Goal: Information Seeking & Learning: Learn about a topic

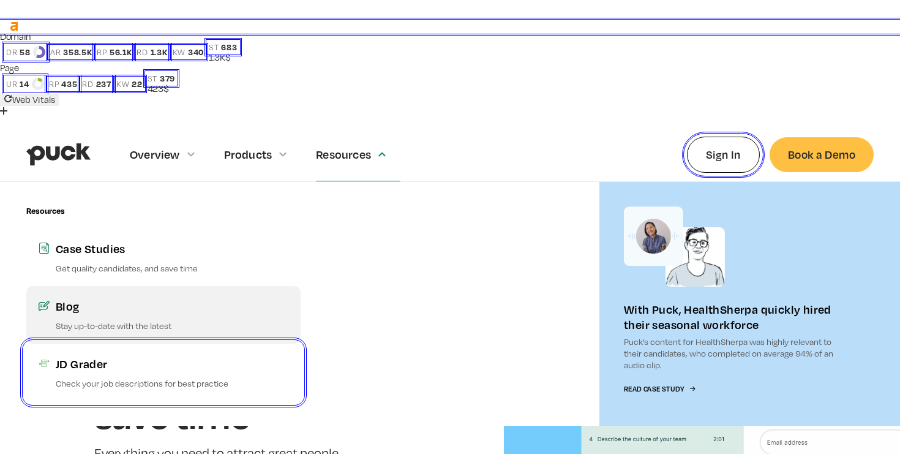
click at [96, 298] on div "Blog" at bounding box center [172, 305] width 233 height 15
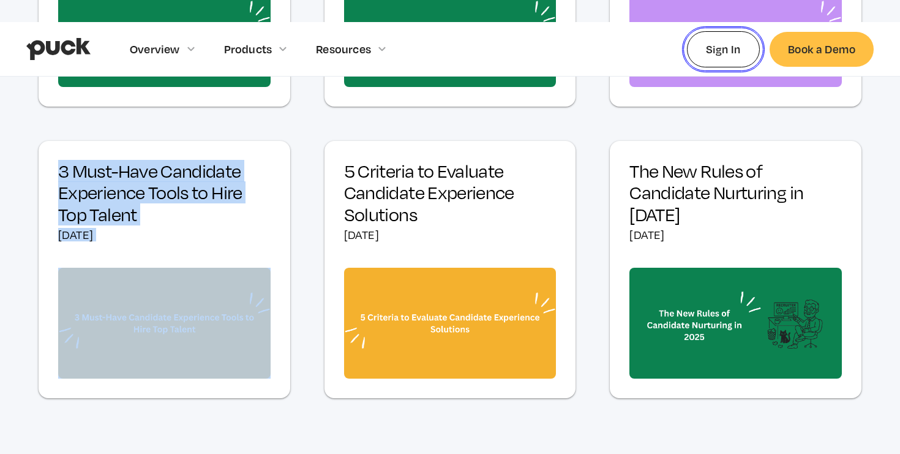
scroll to position [810, 0]
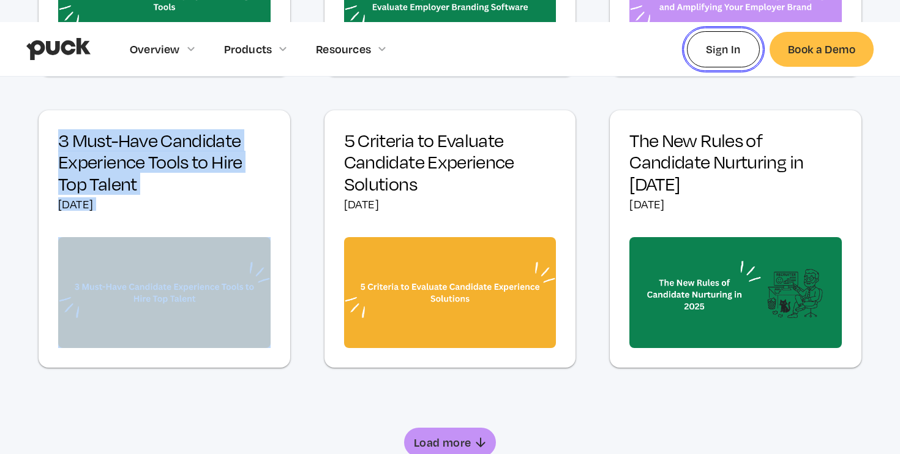
click at [434, 436] on div "Load more" at bounding box center [443, 442] width 58 height 12
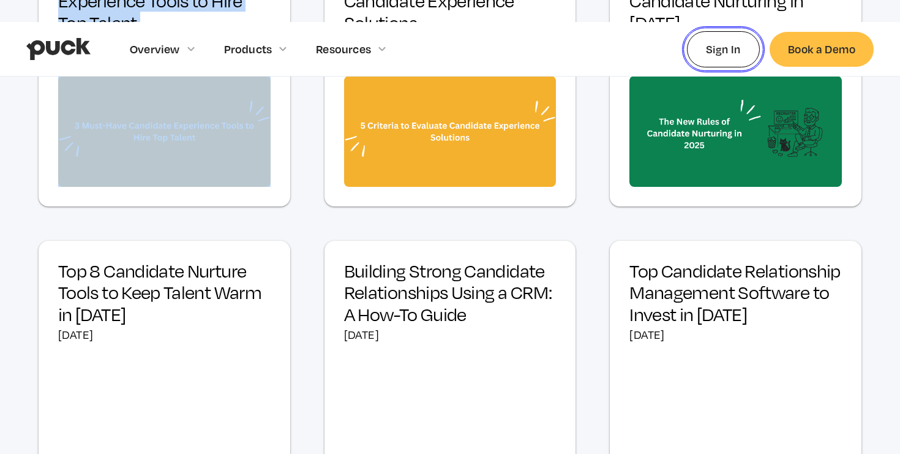
scroll to position [974, 0]
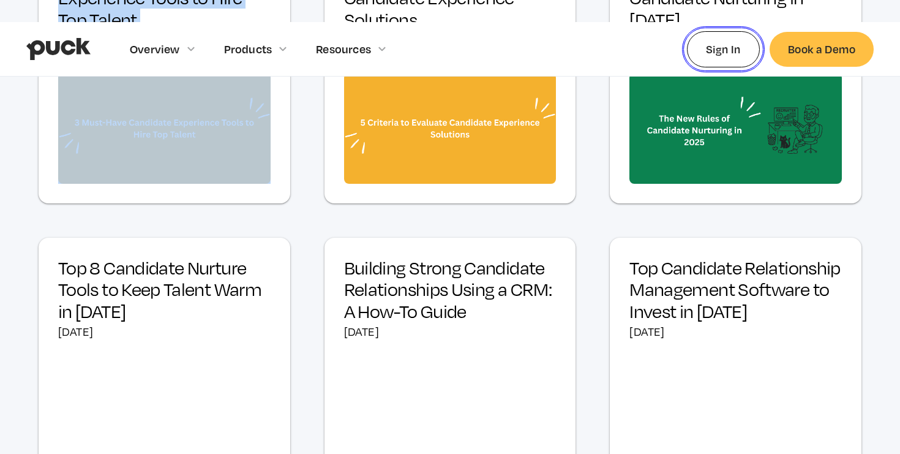
click at [422, 257] on h3 "Building Strong Candidate Relationships Using a CRM: A How-To Guide" at bounding box center [450, 289] width 213 height 65
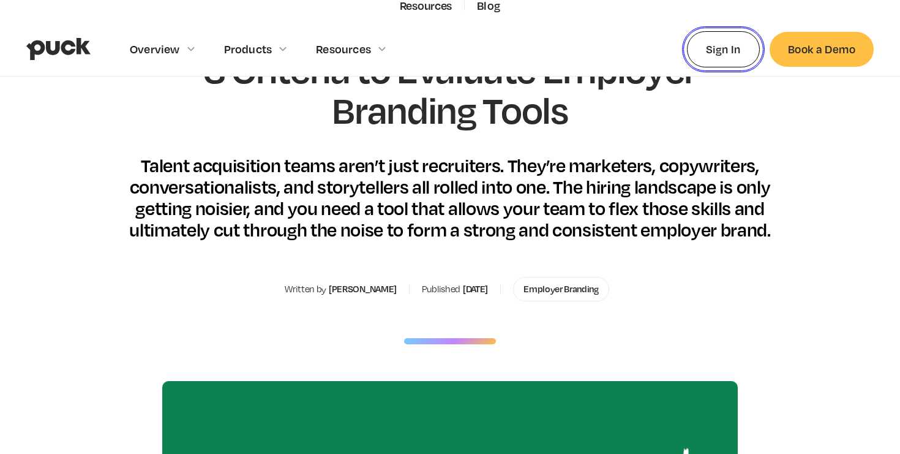
scroll to position [251, 0]
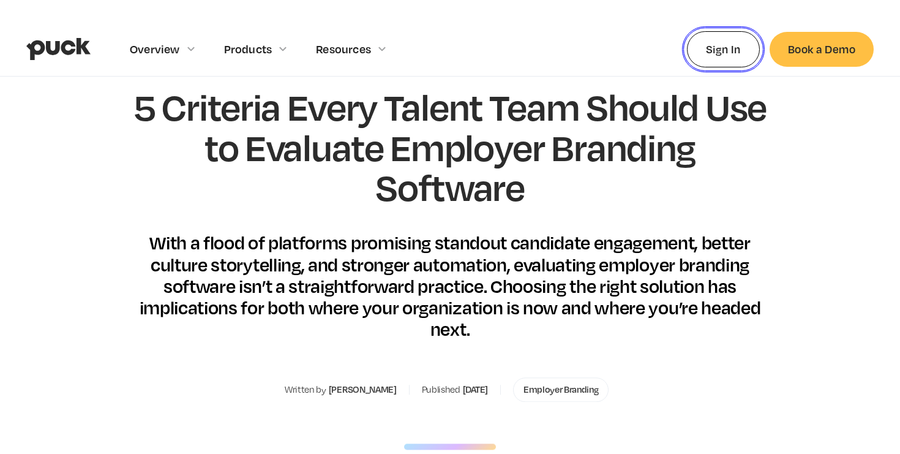
scroll to position [214, 0]
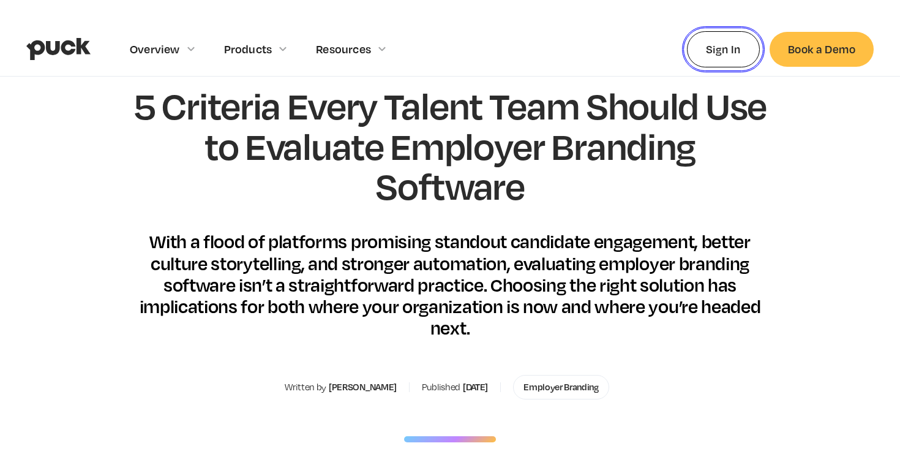
drag, startPoint x: 383, startPoint y: 282, endPoint x: 317, endPoint y: 282, distance: 66.2
click at [317, 375] on div "Written by Courtney Grace Published June 25, 2025 Employer Branding" at bounding box center [450, 387] width 330 height 24
copy div "[PERSON_NAME]"
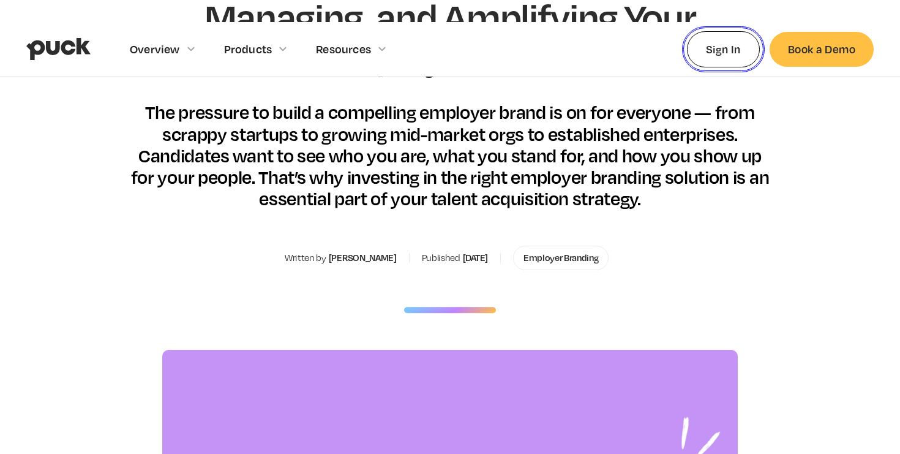
scroll to position [342, 0]
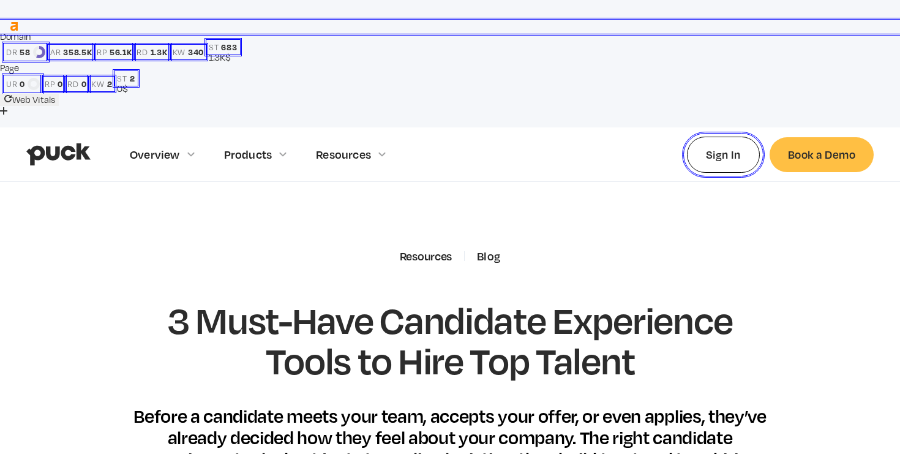
scroll to position [248, 0]
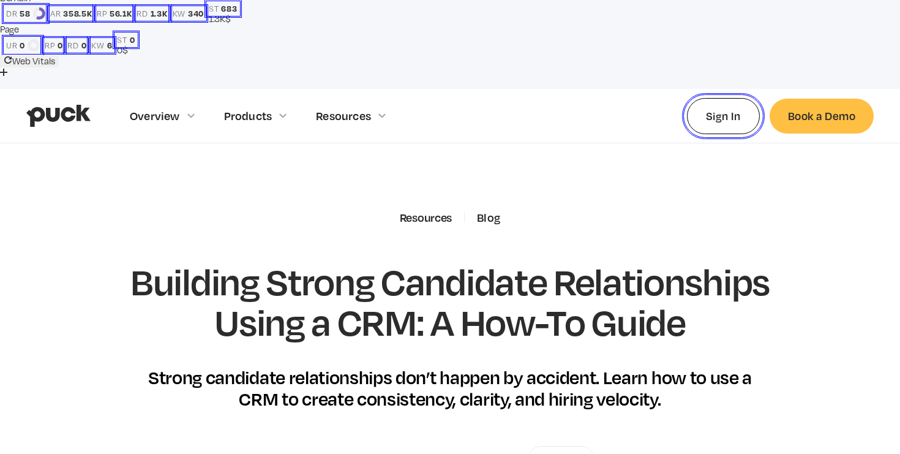
scroll to position [40, 0]
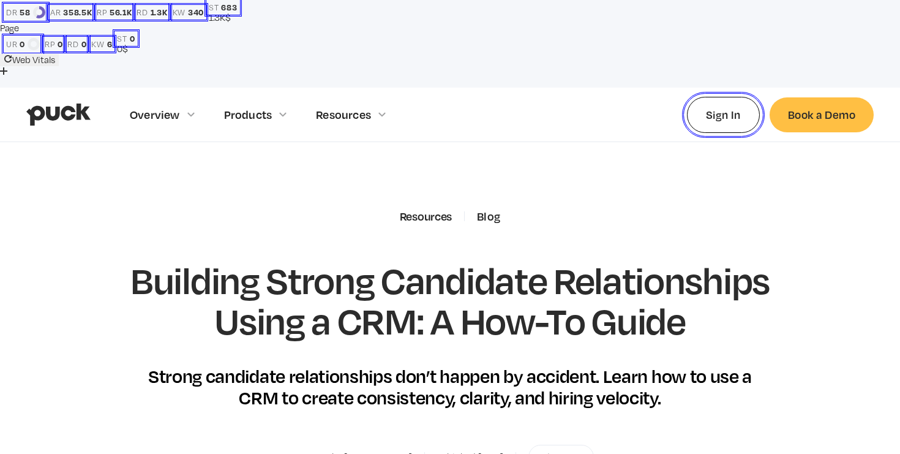
drag, startPoint x: 401, startPoint y: 350, endPoint x: 329, endPoint y: 352, distance: 72.3
click at [329, 445] on div "Written by [PERSON_NAME] Published [DATE] Talent CRM" at bounding box center [450, 457] width 300 height 24
copy div "[PERSON_NAME]"
click at [387, 260] on h1 "Building Strong Candidate Relationships Using a CRM: A How-To Guide" at bounding box center [450, 300] width 642 height 80
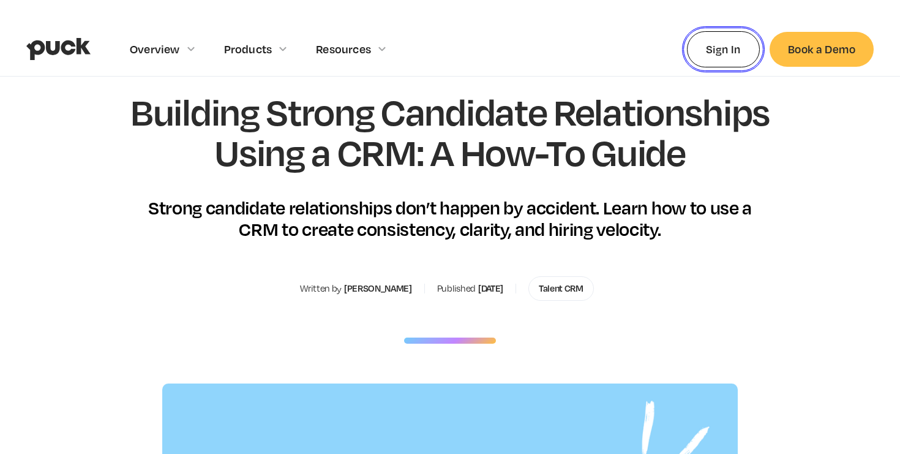
scroll to position [272, 0]
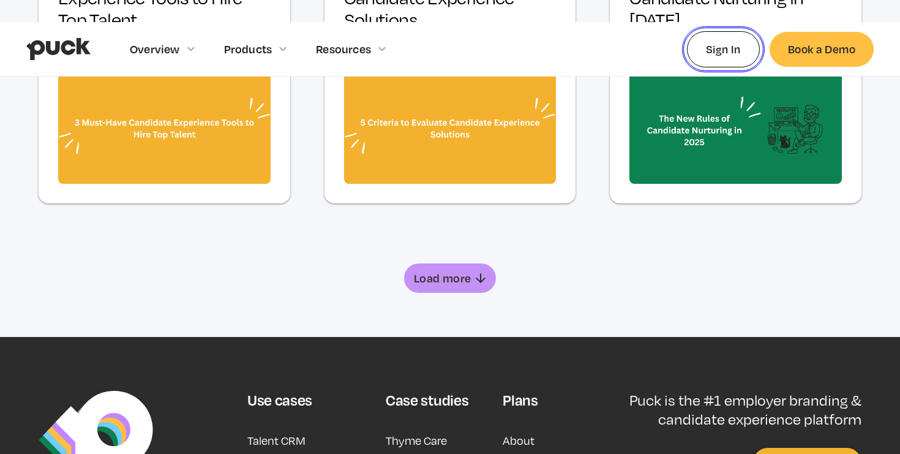
click at [467, 272] on div "Load more" at bounding box center [443, 278] width 58 height 12
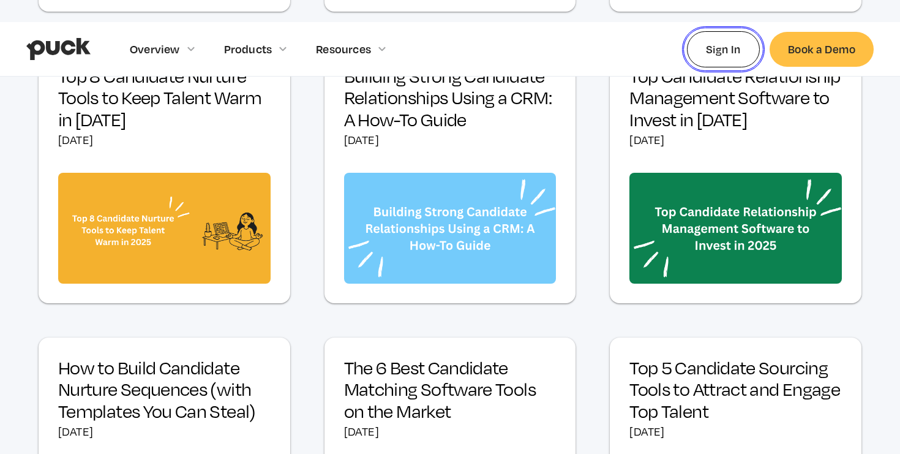
scroll to position [1175, 0]
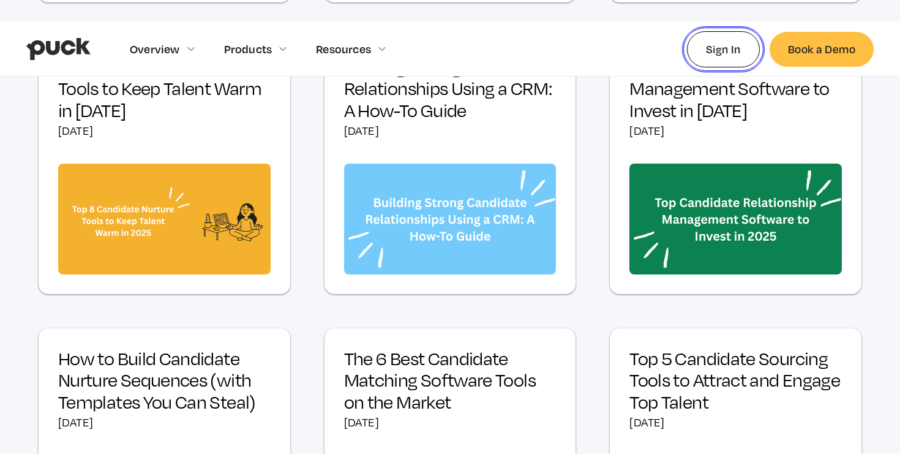
click at [409, 348] on h3 "The 6 Best Candidate Matching Software Tools on the Market" at bounding box center [450, 380] width 213 height 65
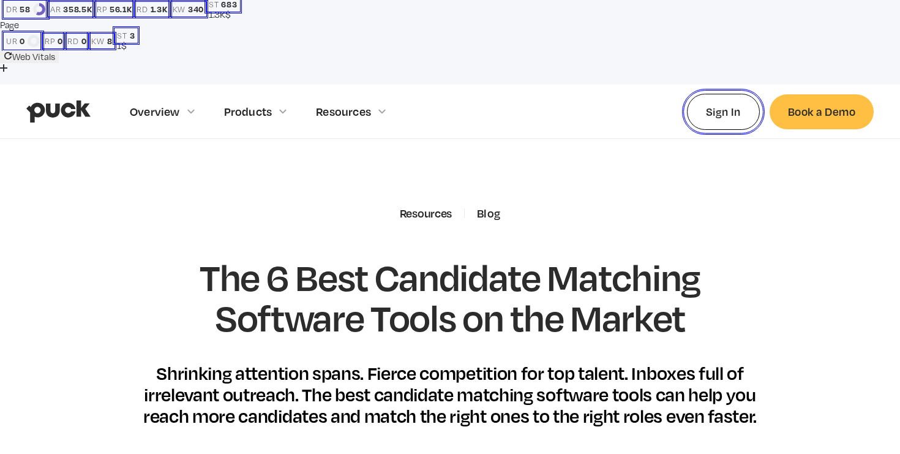
scroll to position [44, 0]
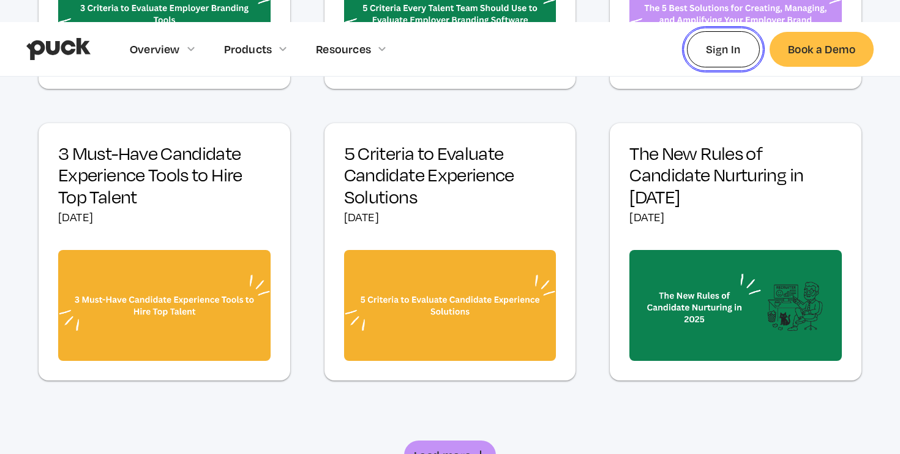
scroll to position [810, 0]
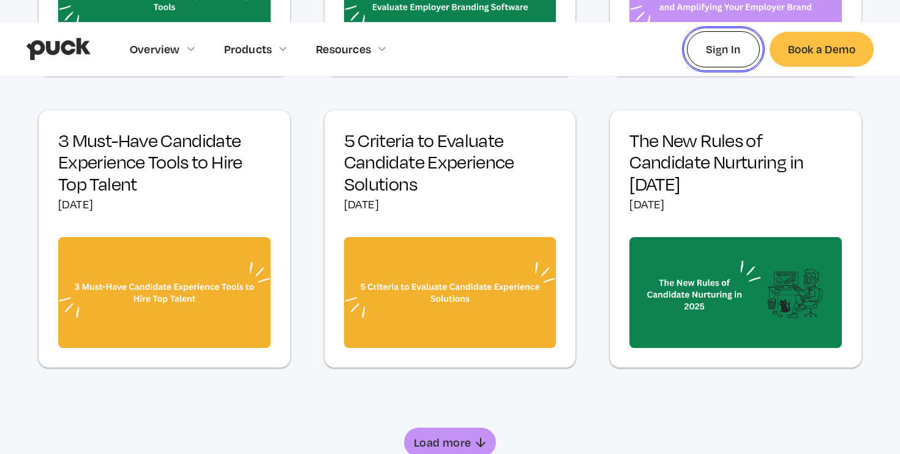
click at [447, 436] on div "Load more" at bounding box center [443, 442] width 58 height 12
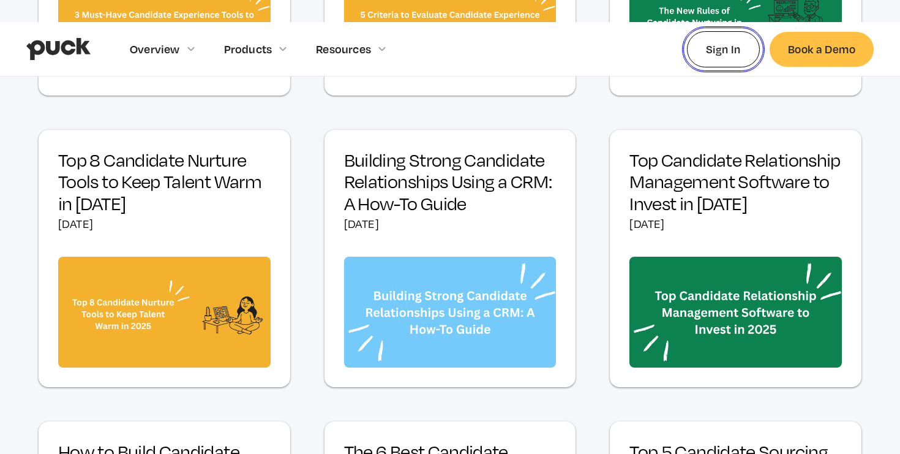
scroll to position [1083, 0]
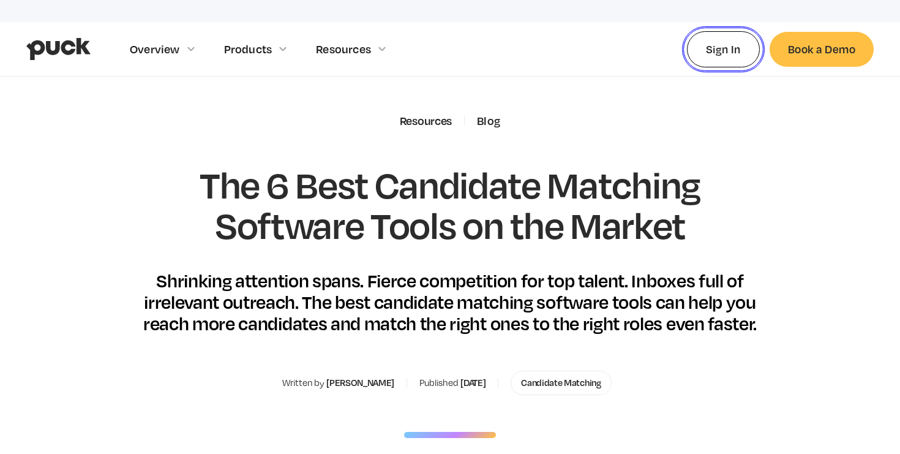
scroll to position [142, 0]
